Goal: Information Seeking & Learning: Learn about a topic

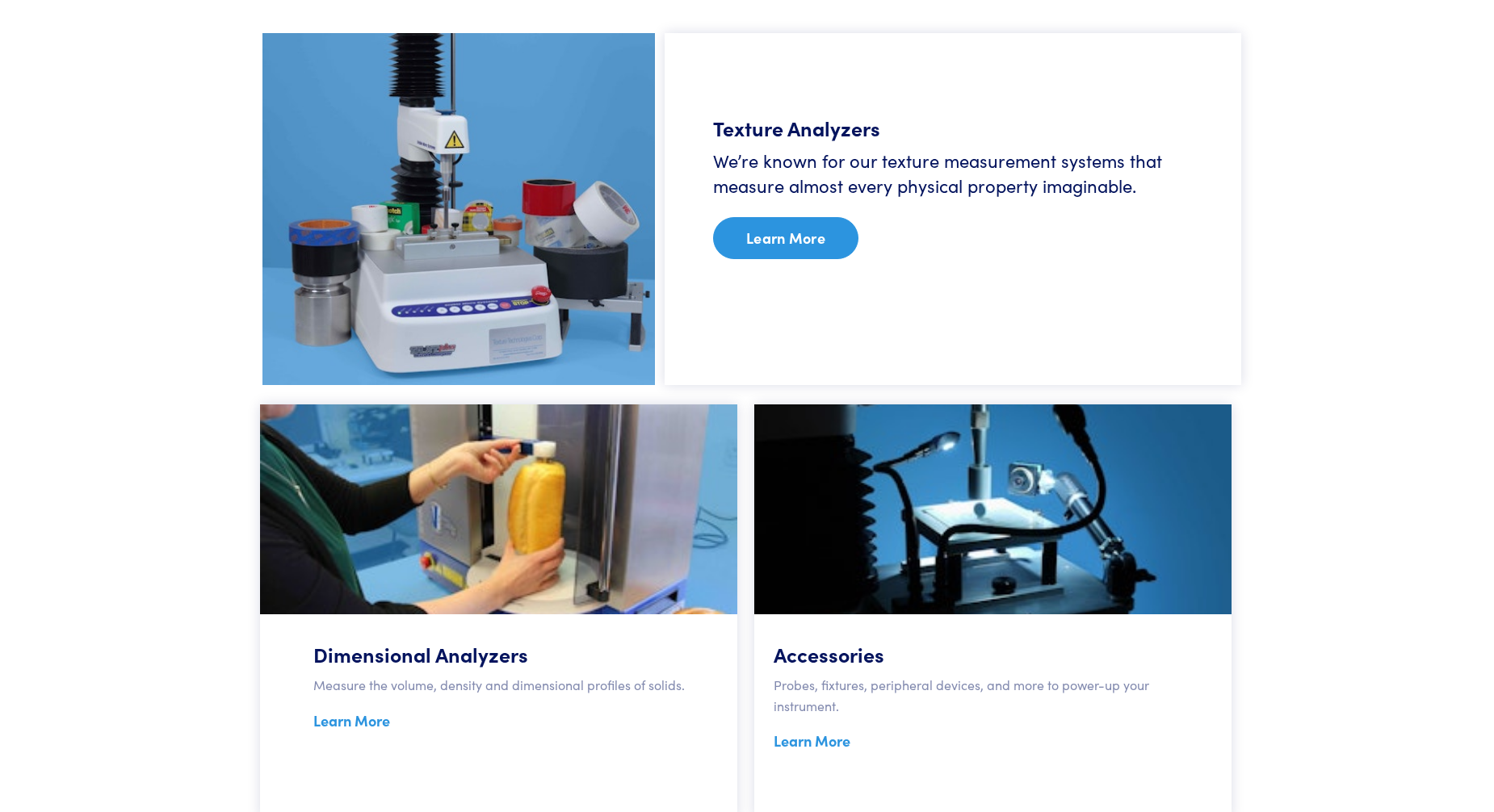
scroll to position [888, 0]
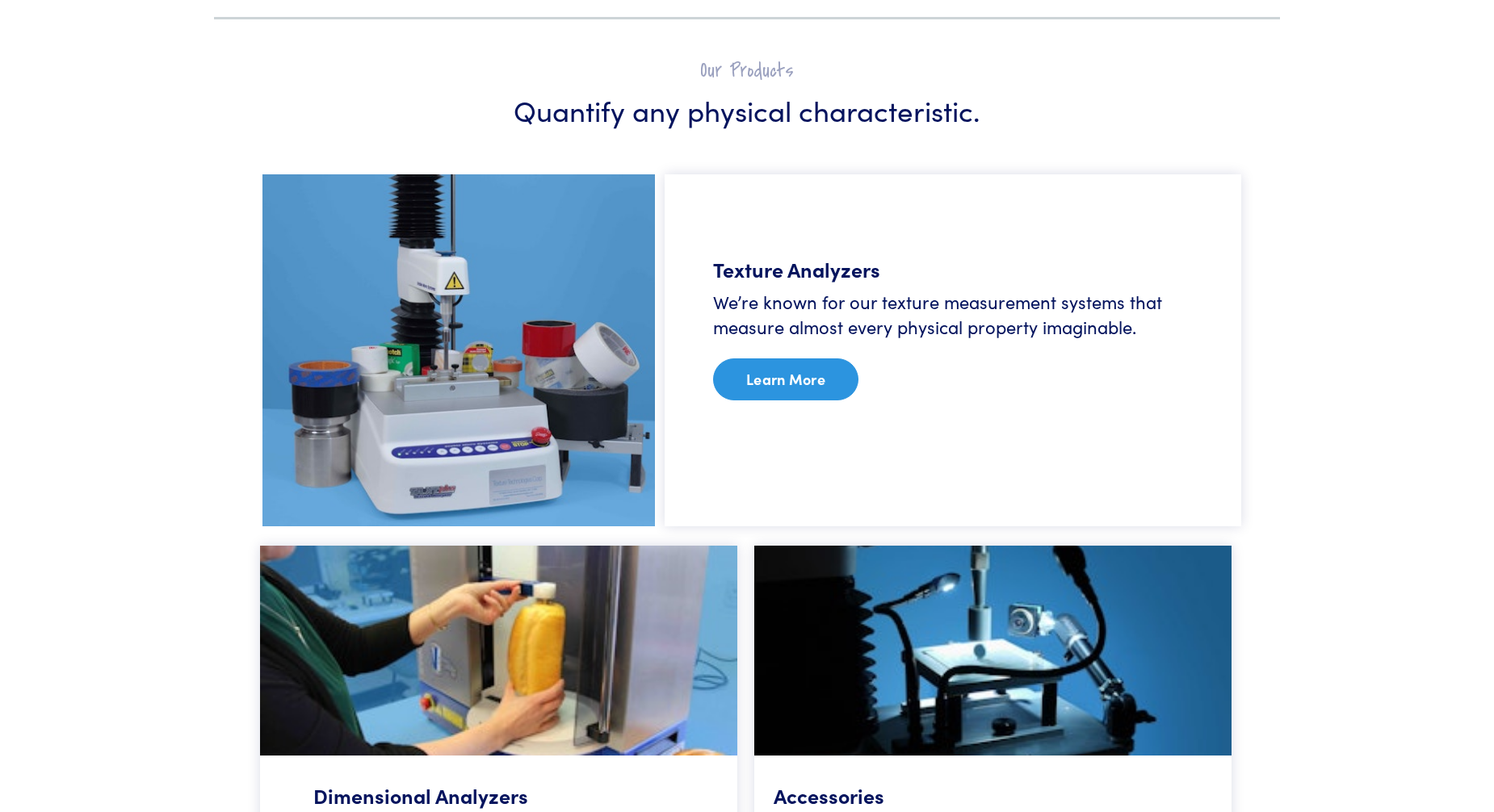
click at [769, 364] on link "Learn More" at bounding box center [786, 379] width 146 height 42
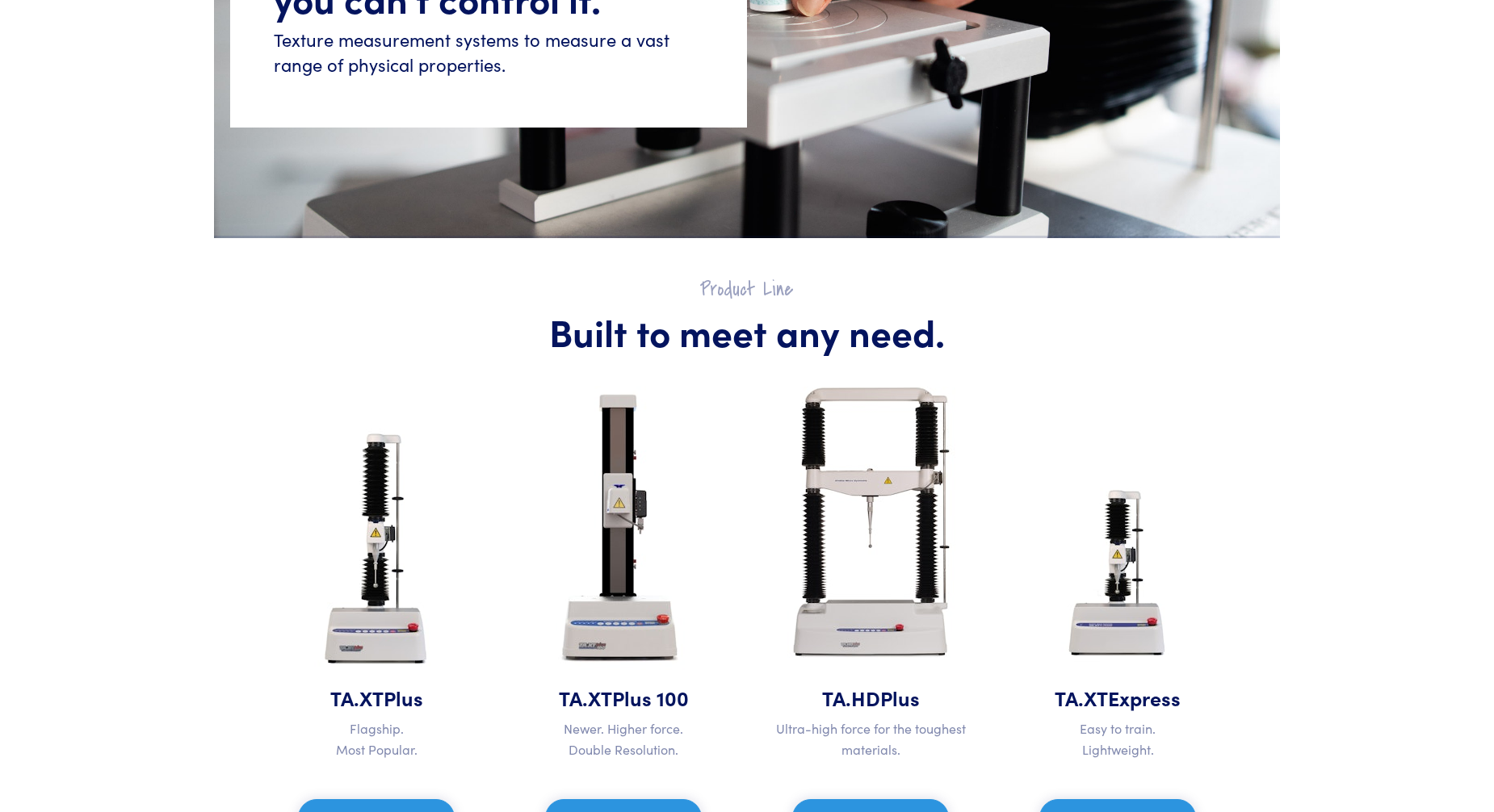
scroll to position [646, 0]
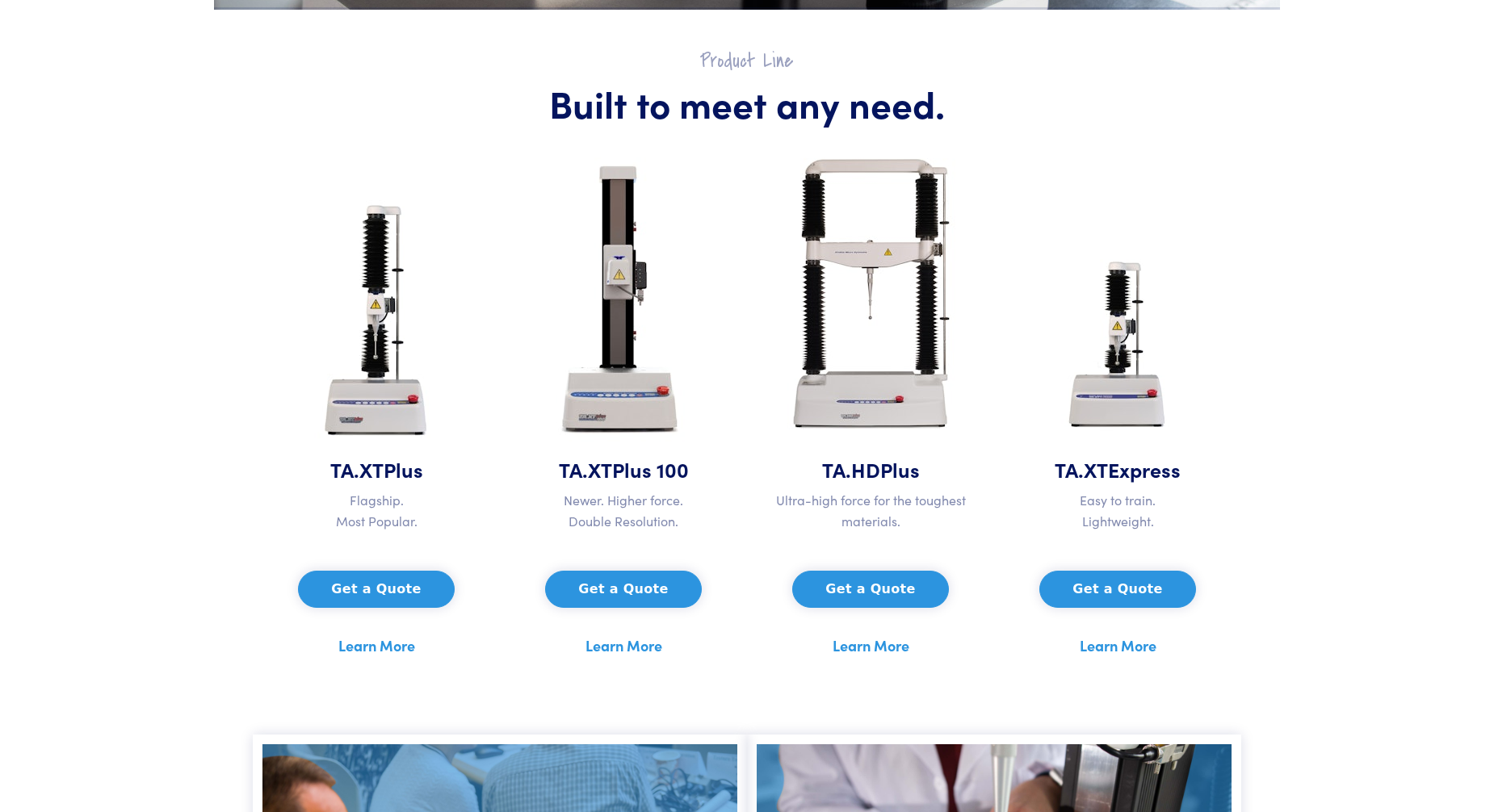
click at [828, 642] on div "Get a Quote Learn More" at bounding box center [870, 601] width 228 height 113
click at [857, 661] on section "Product Line Built to meet any need. TA.XT Plus Flagship. Most Popular. Get a Q…" at bounding box center [747, 353] width 1047 height 687
click at [846, 637] on link "Learn More" at bounding box center [871, 646] width 77 height 24
click at [619, 597] on button "Get a Quote" at bounding box center [623, 589] width 156 height 37
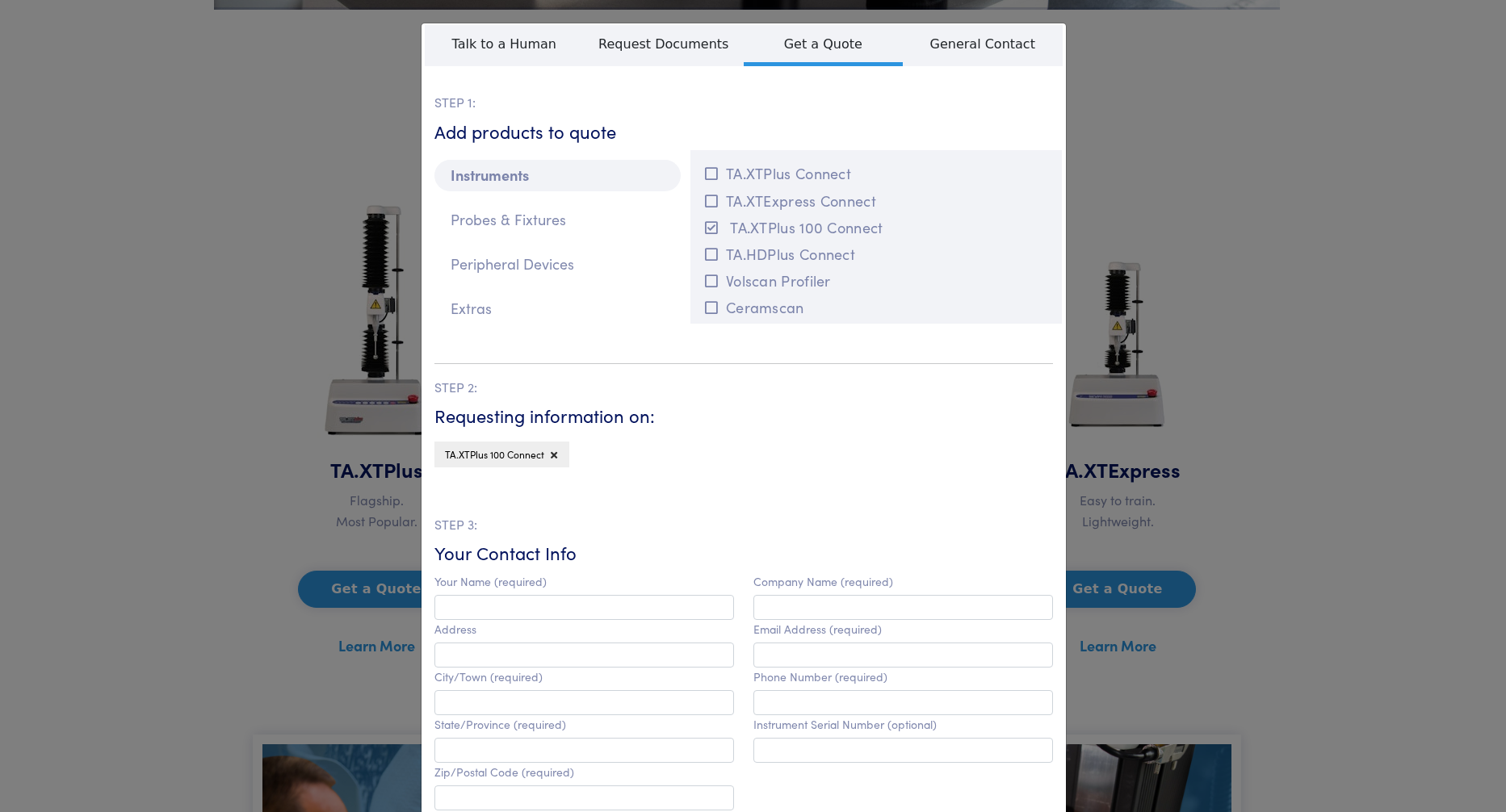
click at [198, 441] on div "**********" at bounding box center [753, 406] width 1506 height 812
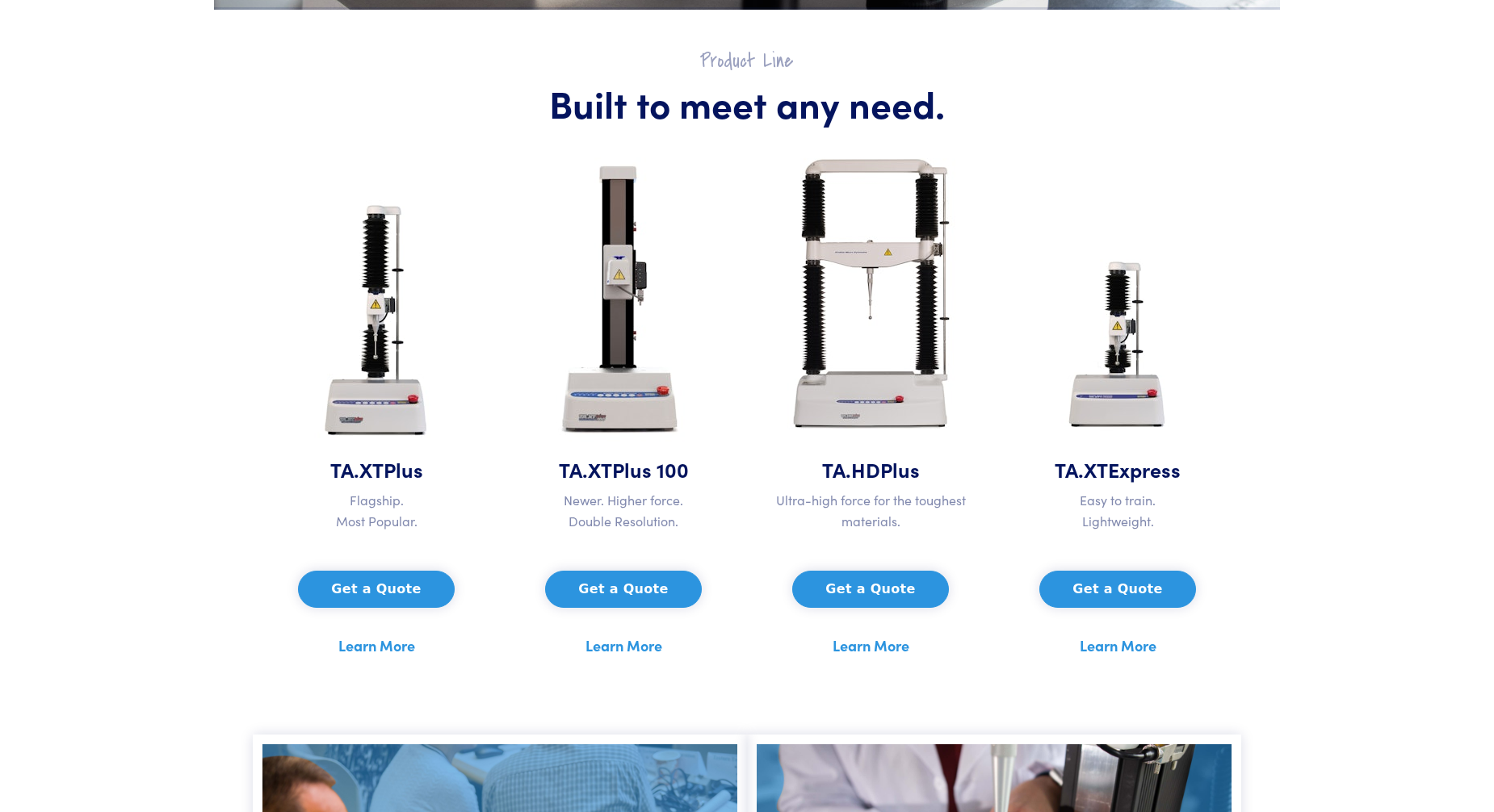
click at [650, 651] on link "Learn More" at bounding box center [624, 646] width 77 height 24
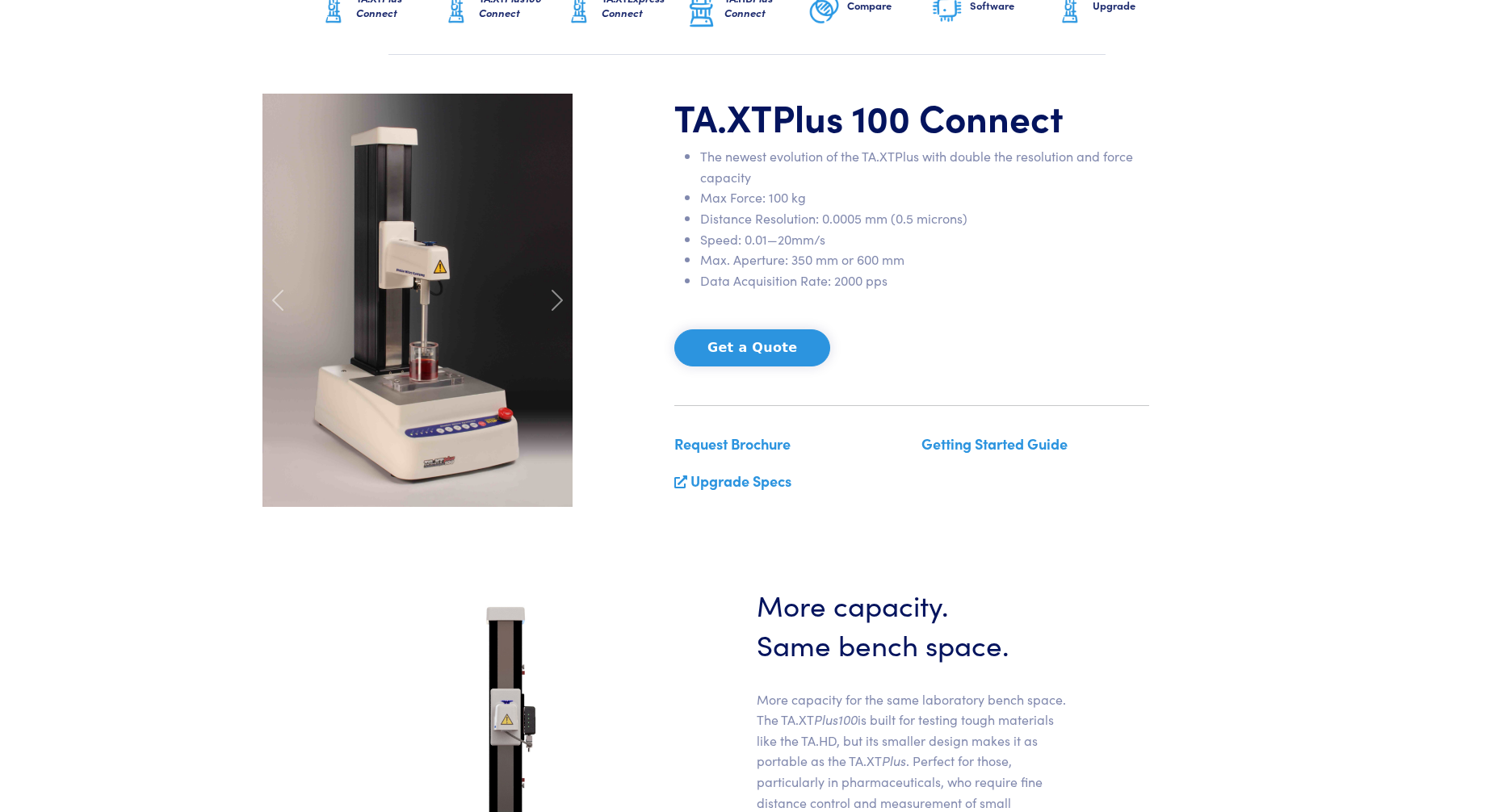
scroll to position [81, 0]
